Goal: Task Accomplishment & Management: Complete application form

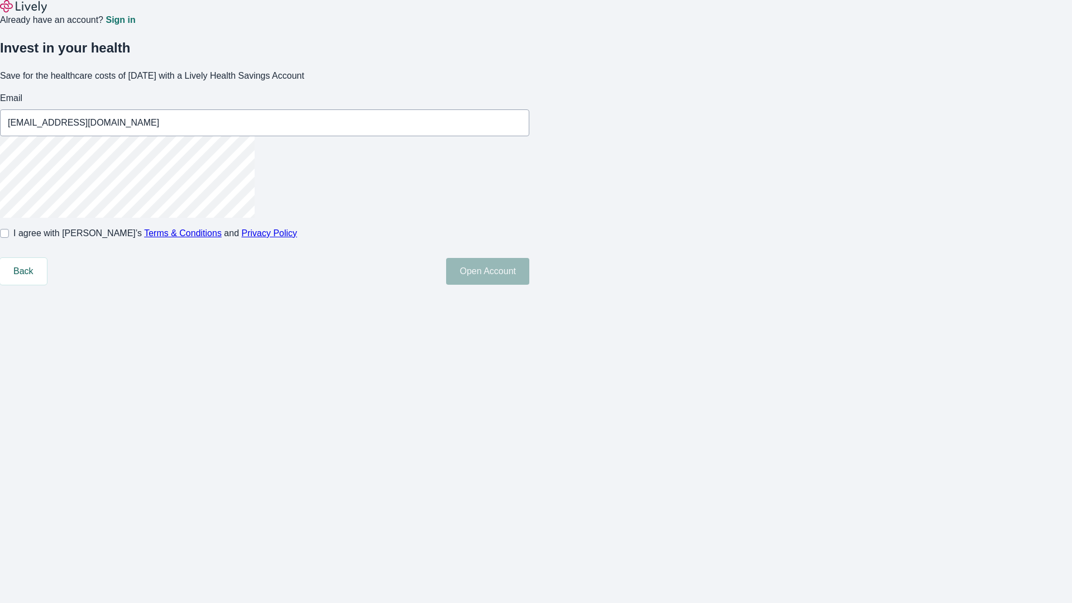
click at [9, 238] on input "I agree with Lively’s Terms & Conditions and Privacy Policy" at bounding box center [4, 233] width 9 height 9
checkbox input "true"
click at [529, 285] on button "Open Account" at bounding box center [487, 271] width 83 height 27
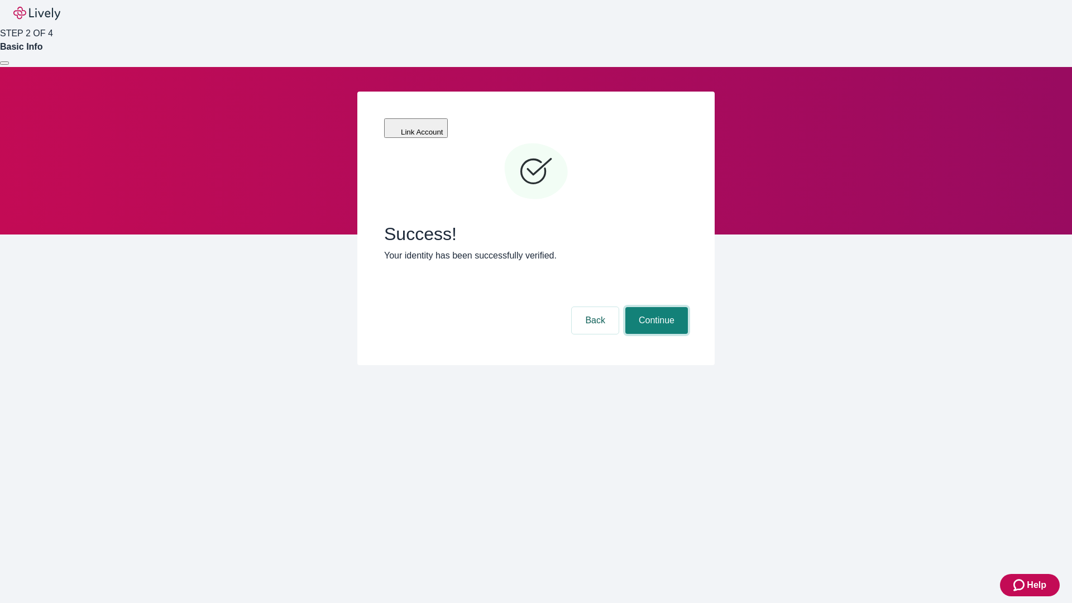
click at [655, 307] on button "Continue" at bounding box center [656, 320] width 63 height 27
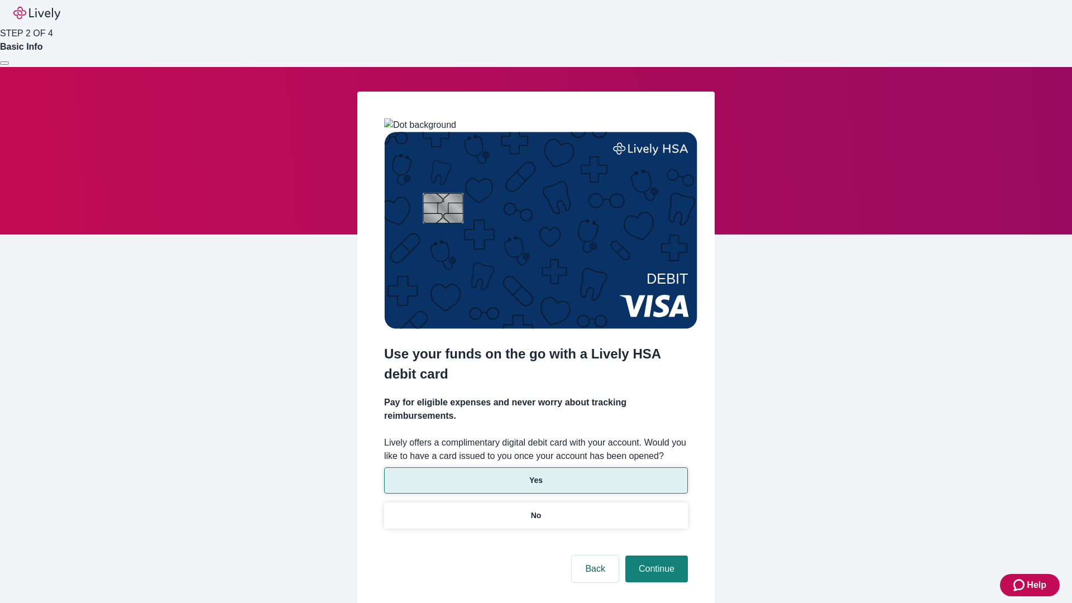
click at [536, 475] on p "Yes" at bounding box center [535, 481] width 13 height 12
click at [655, 556] on button "Continue" at bounding box center [656, 569] width 63 height 27
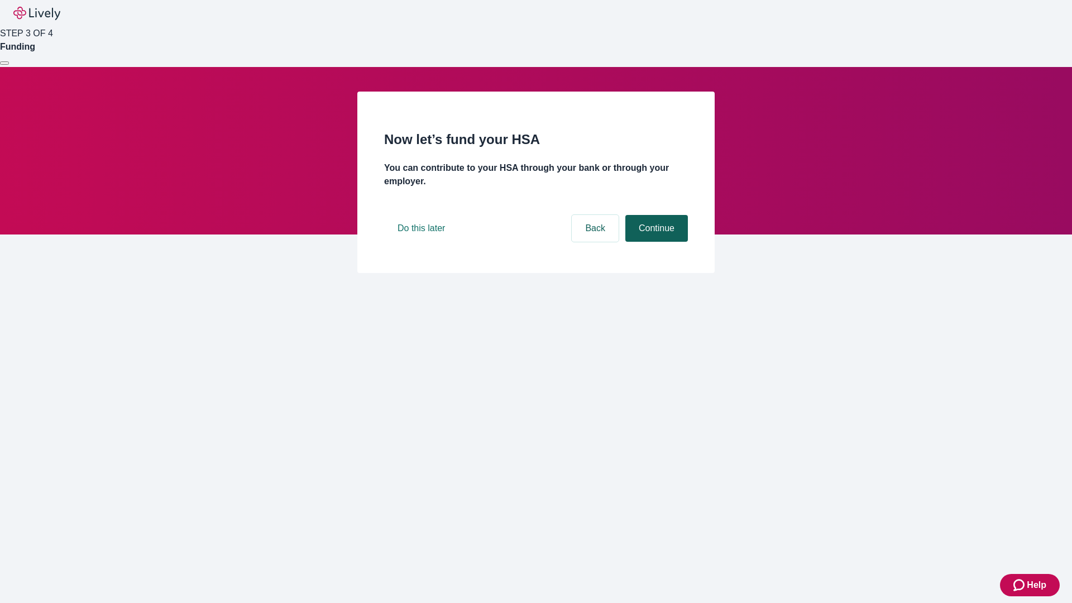
click at [655, 242] on button "Continue" at bounding box center [656, 228] width 63 height 27
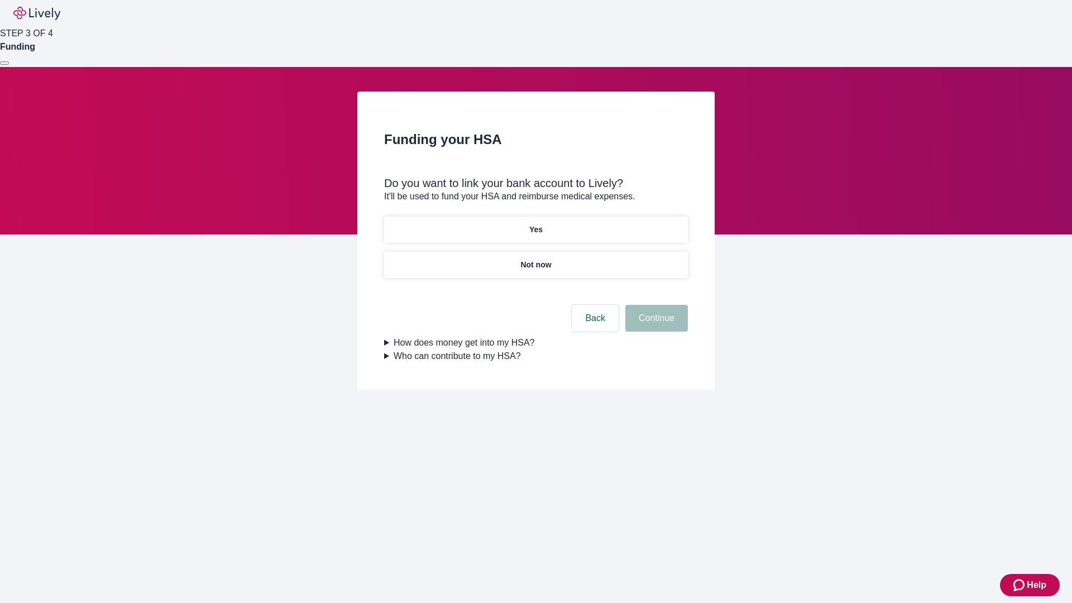
click at [536, 259] on p "Not now" at bounding box center [535, 265] width 31 height 12
click at [655, 325] on button "Continue" at bounding box center [656, 318] width 63 height 27
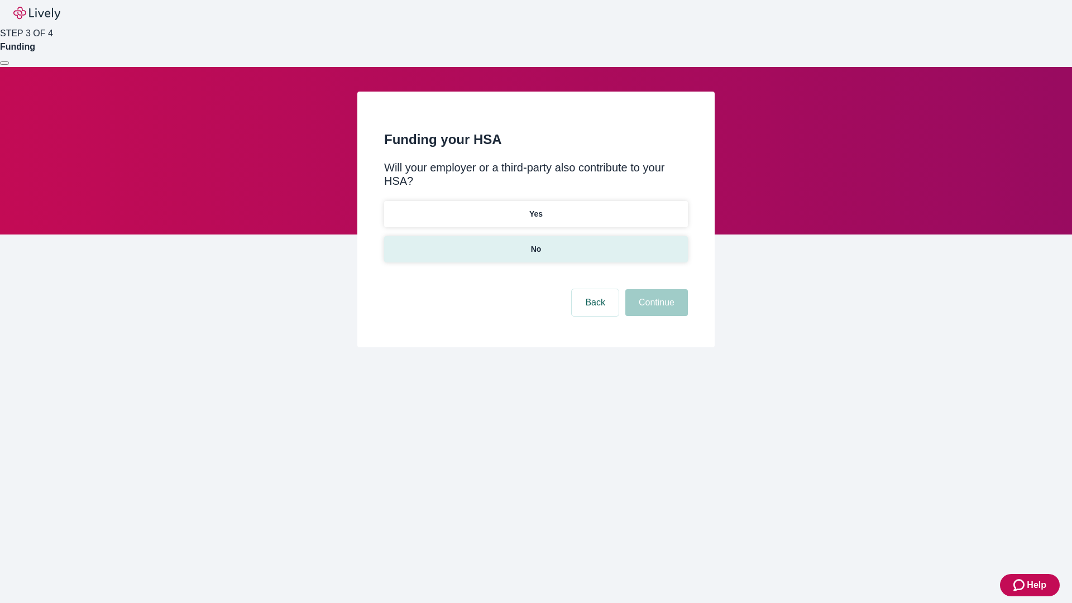
click at [536, 243] on p "No" at bounding box center [536, 249] width 11 height 12
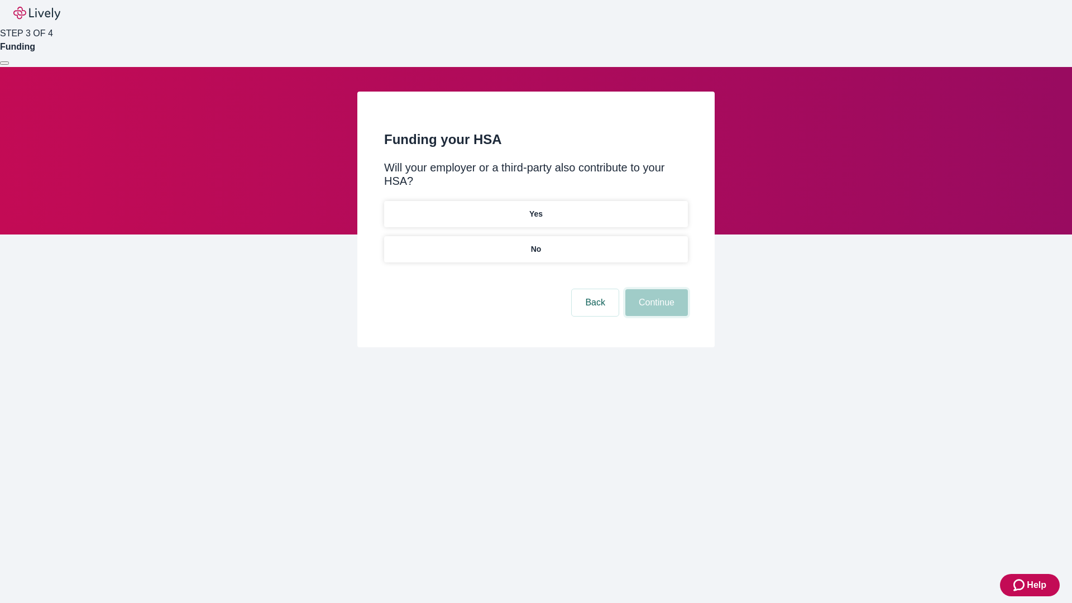
click at [655, 289] on button "Continue" at bounding box center [656, 302] width 63 height 27
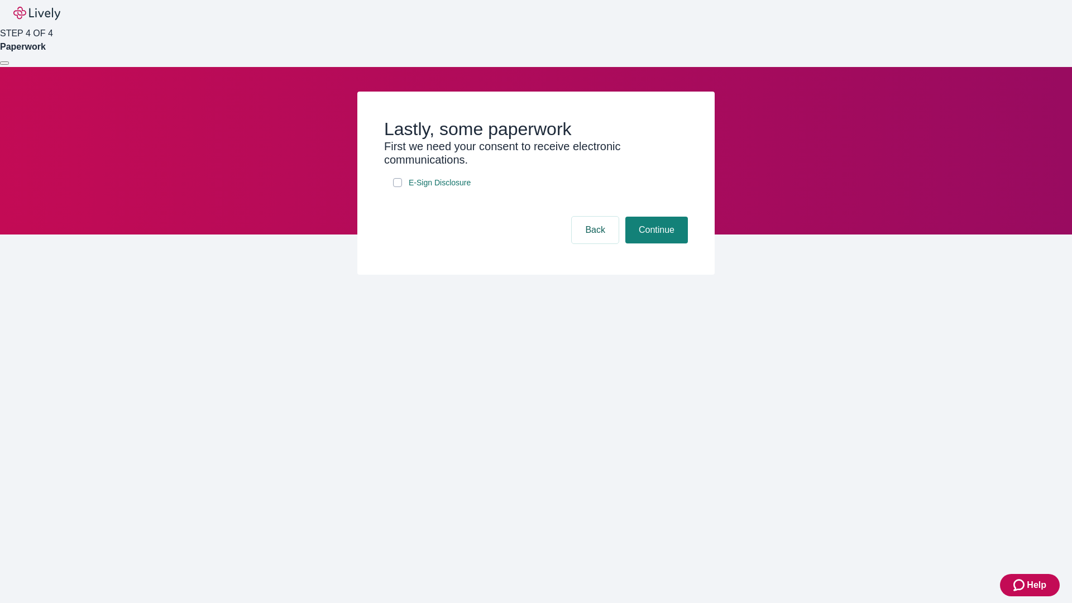
click at [398, 187] on input "E-Sign Disclosure" at bounding box center [397, 182] width 9 height 9
checkbox input "true"
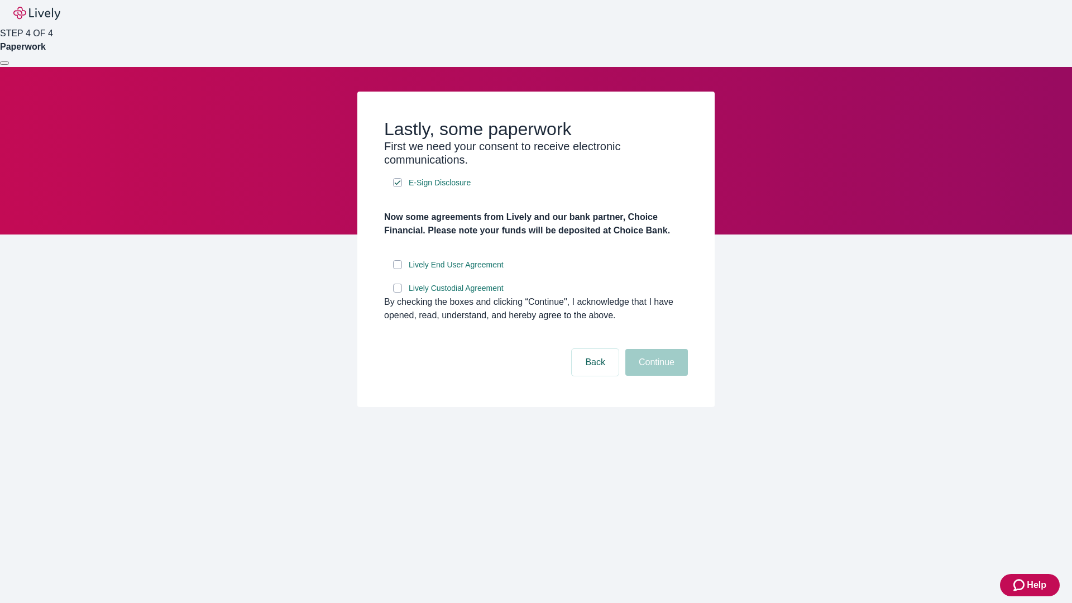
click at [398, 269] on input "Lively End User Agreement" at bounding box center [397, 264] width 9 height 9
checkbox input "true"
click at [398, 293] on input "Lively Custodial Agreement" at bounding box center [397, 288] width 9 height 9
checkbox input "true"
click at [655, 376] on button "Continue" at bounding box center [656, 362] width 63 height 27
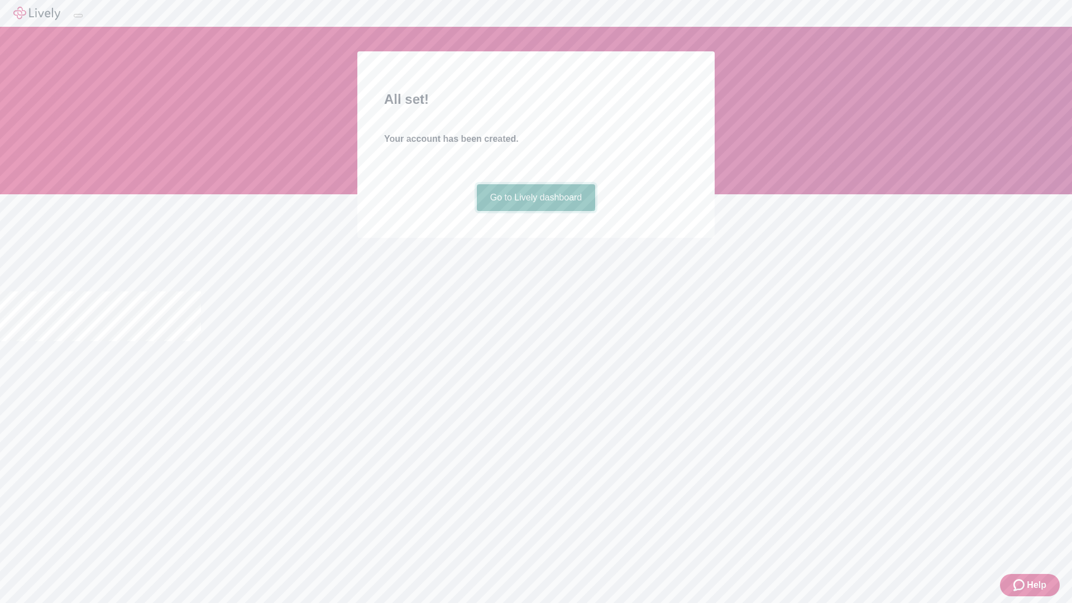
click at [536, 211] on link "Go to Lively dashboard" at bounding box center [536, 197] width 119 height 27
